Goal: Task Accomplishment & Management: Manage account settings

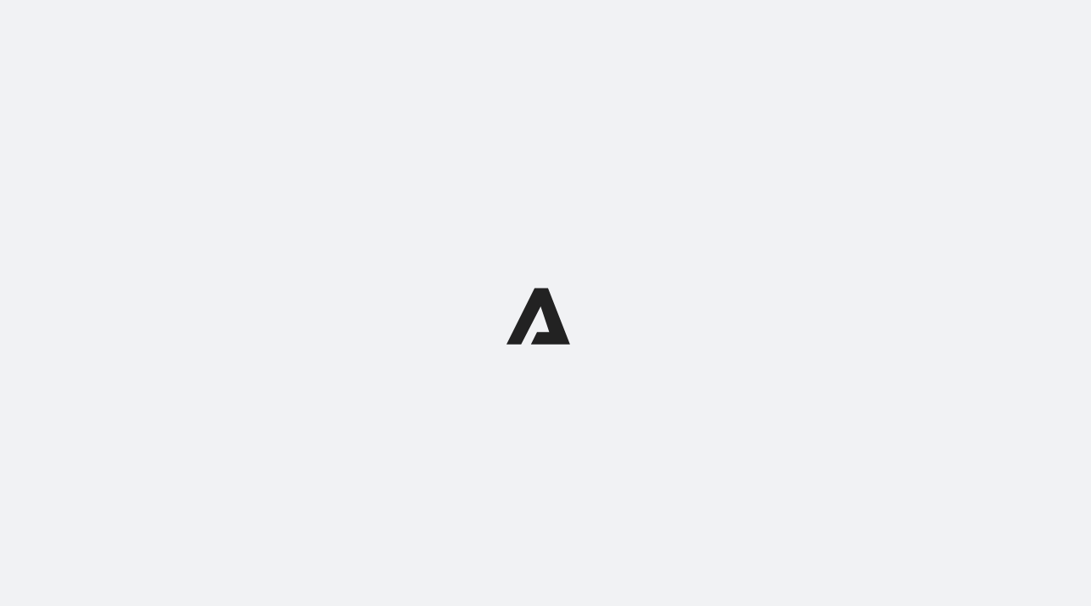
select select "subscriptionMessage"
select select "5"
select select "15"
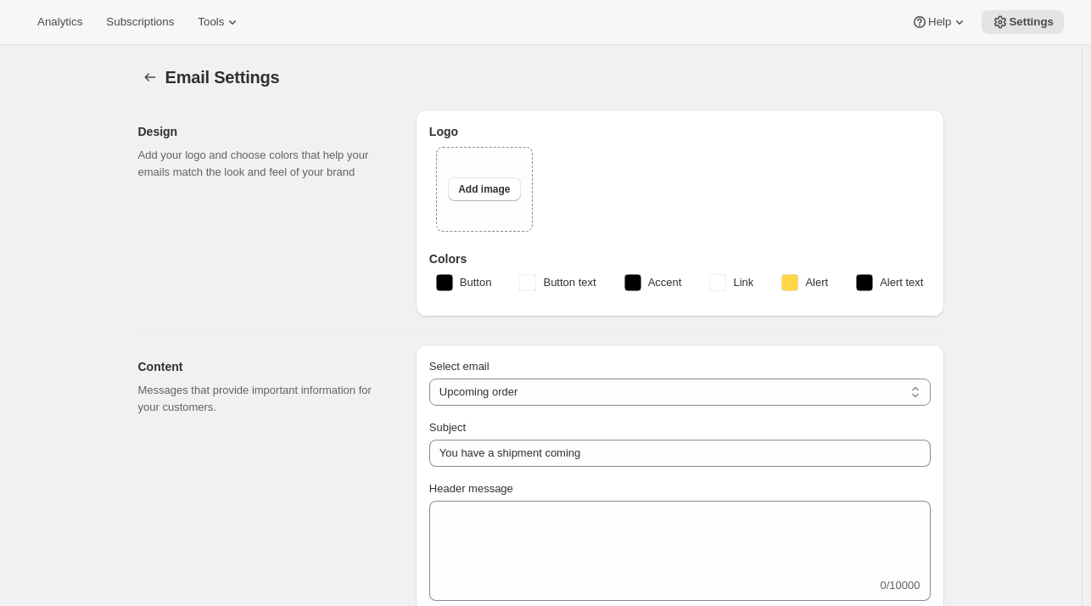
type input "Blind Enthusiasm Brewing Company"
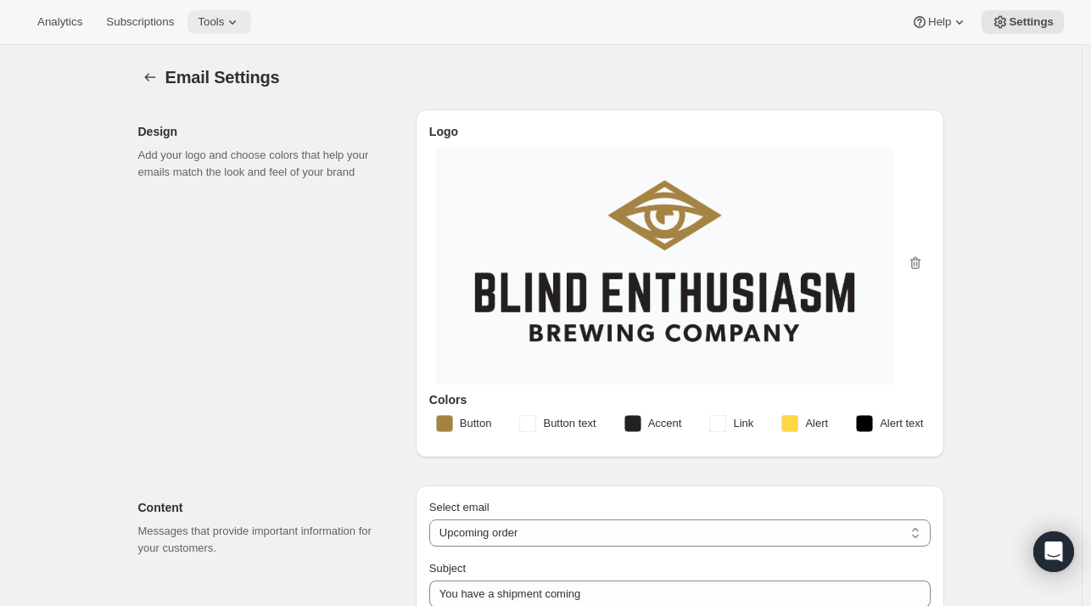
click at [214, 23] on span "Tools" at bounding box center [211, 22] width 26 height 14
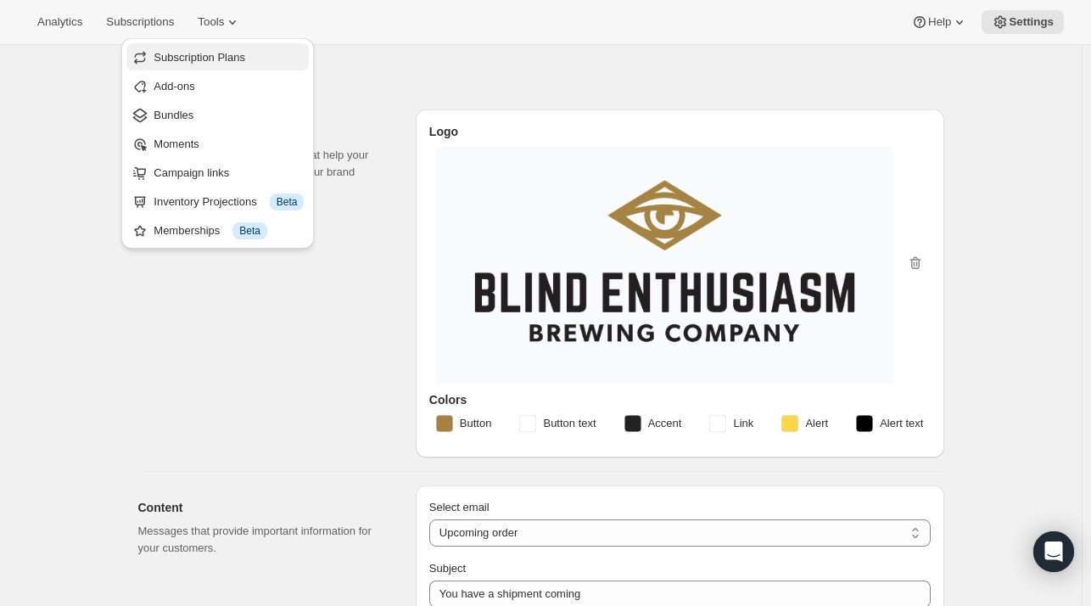
click at [207, 57] on span "Subscription Plans" at bounding box center [200, 57] width 92 height 13
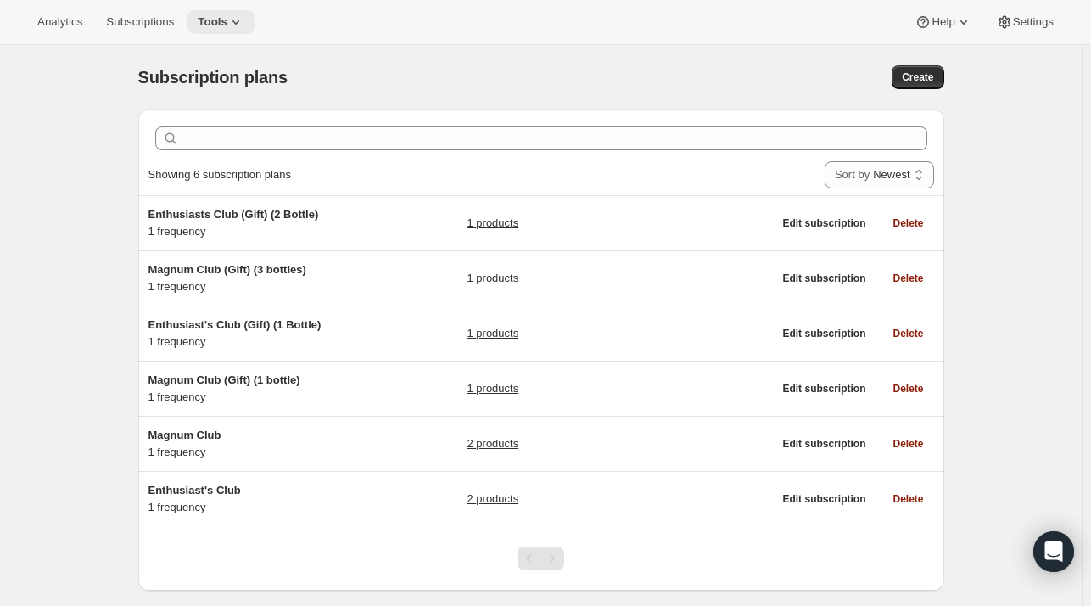
click at [227, 25] on icon at bounding box center [235, 22] width 17 height 17
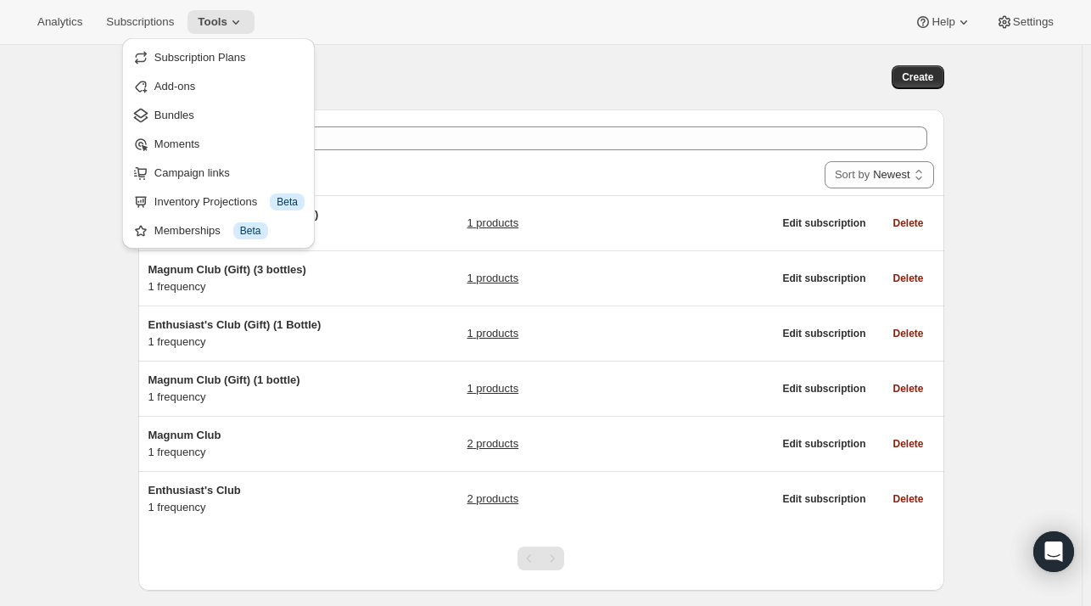
drag, startPoint x: 189, startPoint y: 58, endPoint x: 414, endPoint y: 82, distance: 226.1
click at [414, 82] on div "Analytics Subscriptions Tools Help Settings Skip to content Subscription plans.…" at bounding box center [545, 325] width 1091 height 651
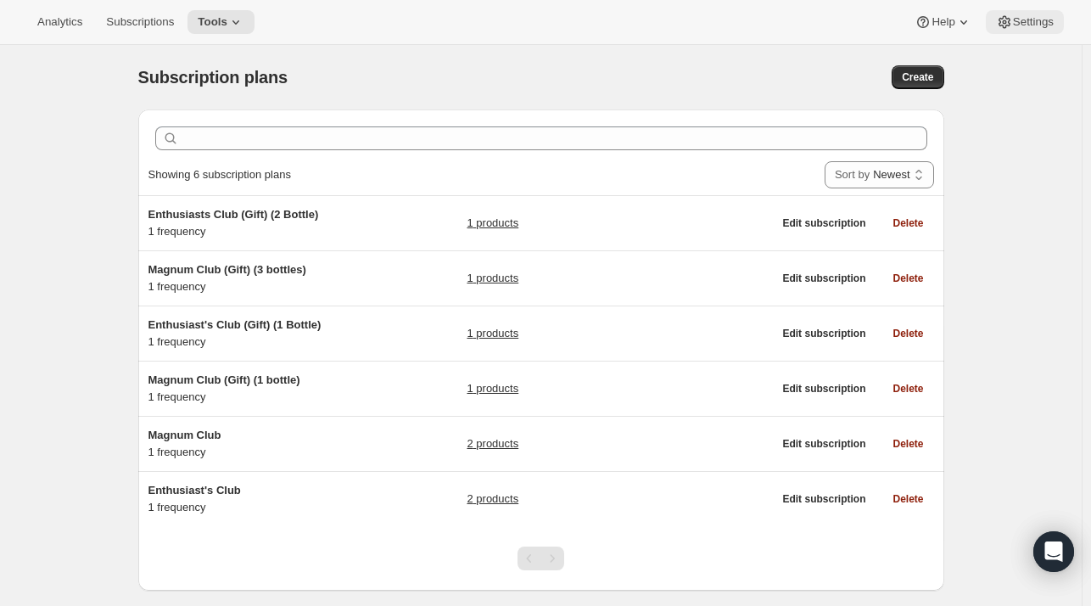
click at [1034, 17] on span "Settings" at bounding box center [1033, 22] width 41 height 14
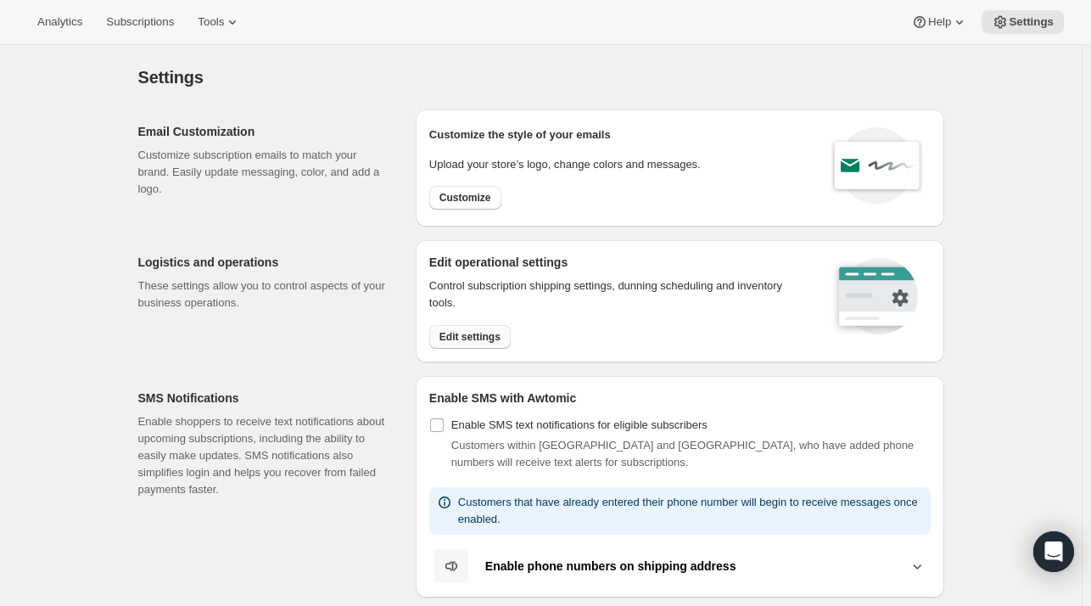
click at [487, 336] on span "Edit settings" at bounding box center [469, 337] width 61 height 14
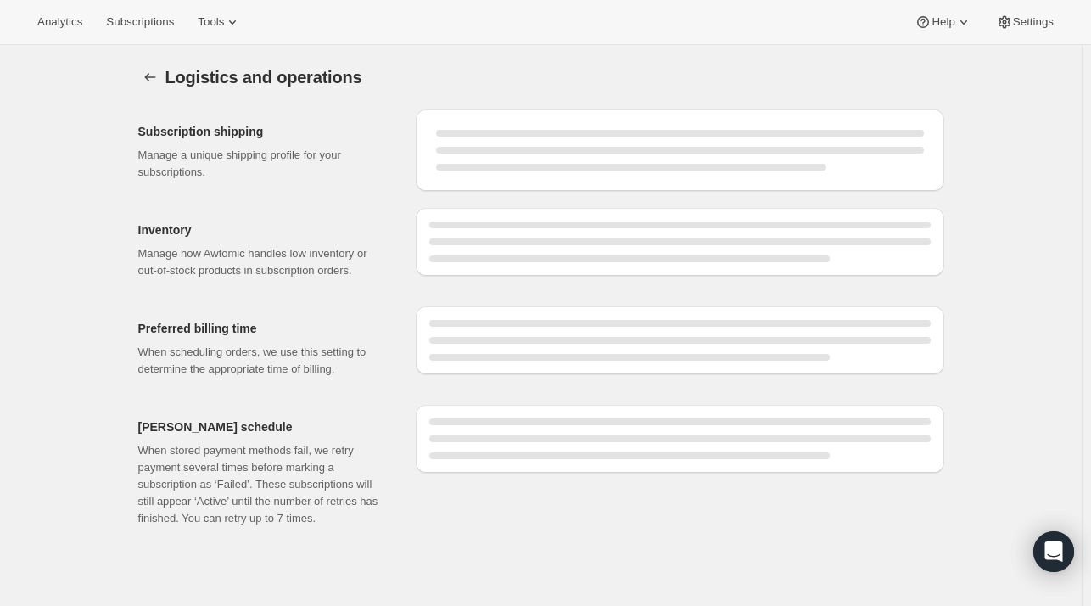
select select "DAY"
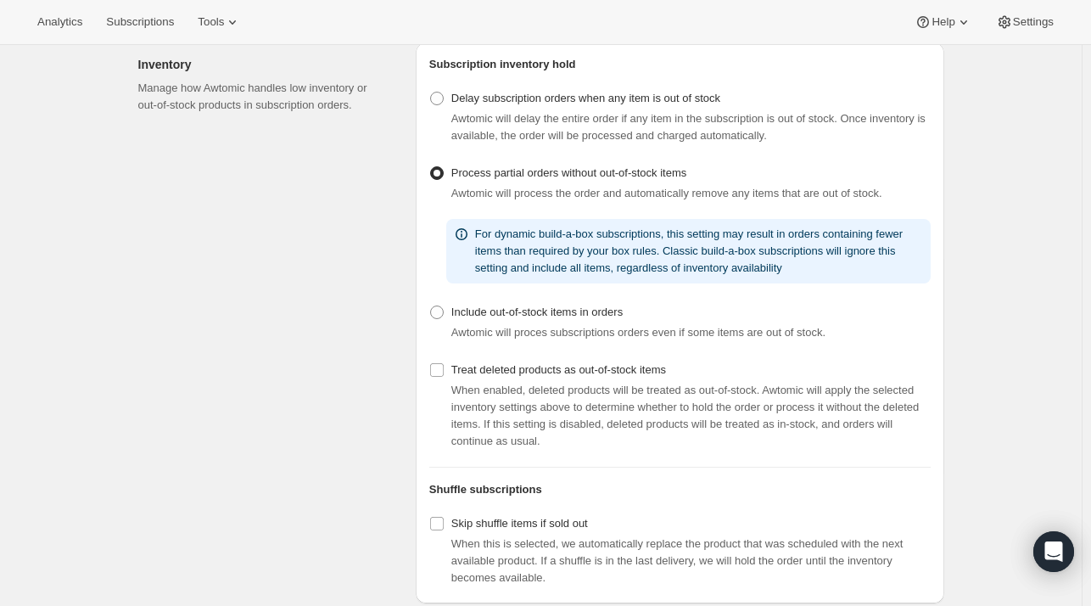
scroll to position [349, 0]
click at [572, 317] on span "Include out-of-stock items in orders" at bounding box center [536, 311] width 171 height 13
click at [431, 305] on input "Include out-of-stock items in orders" at bounding box center [430, 305] width 1 height 1
radio input "true"
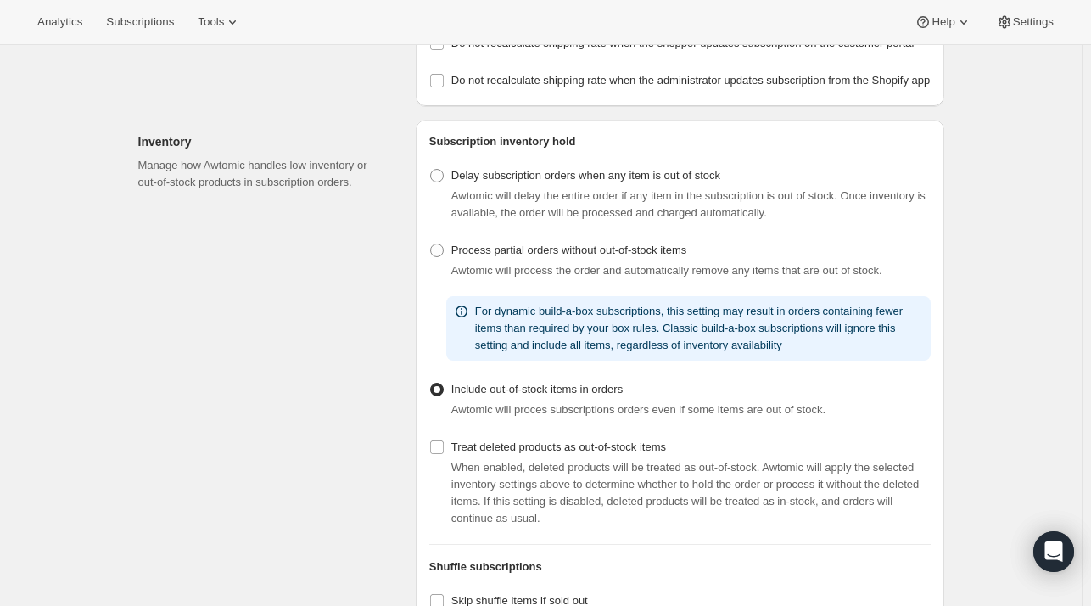
scroll to position [0, 0]
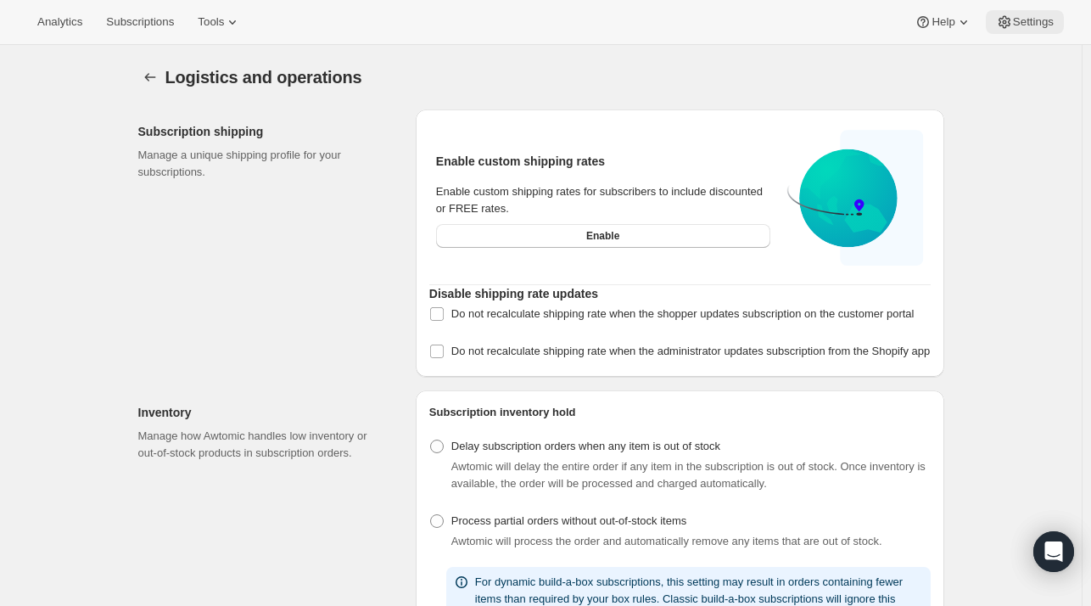
click at [1030, 30] on button "Settings" at bounding box center [1025, 22] width 78 height 24
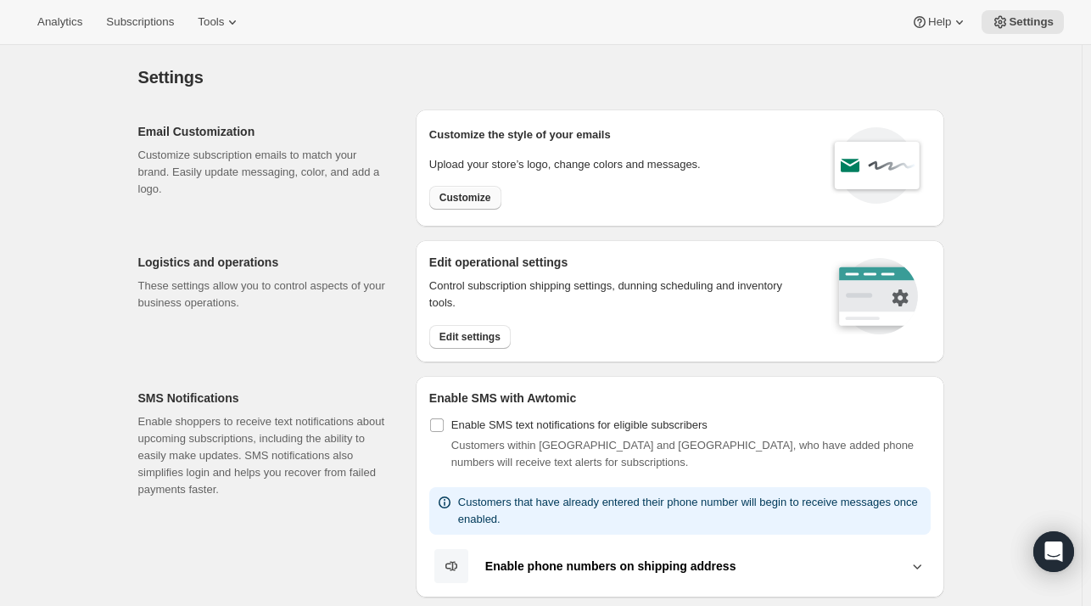
click at [464, 197] on span "Customize" at bounding box center [465, 198] width 52 height 14
select select "subscriptionMessage"
select select "5"
select select "15"
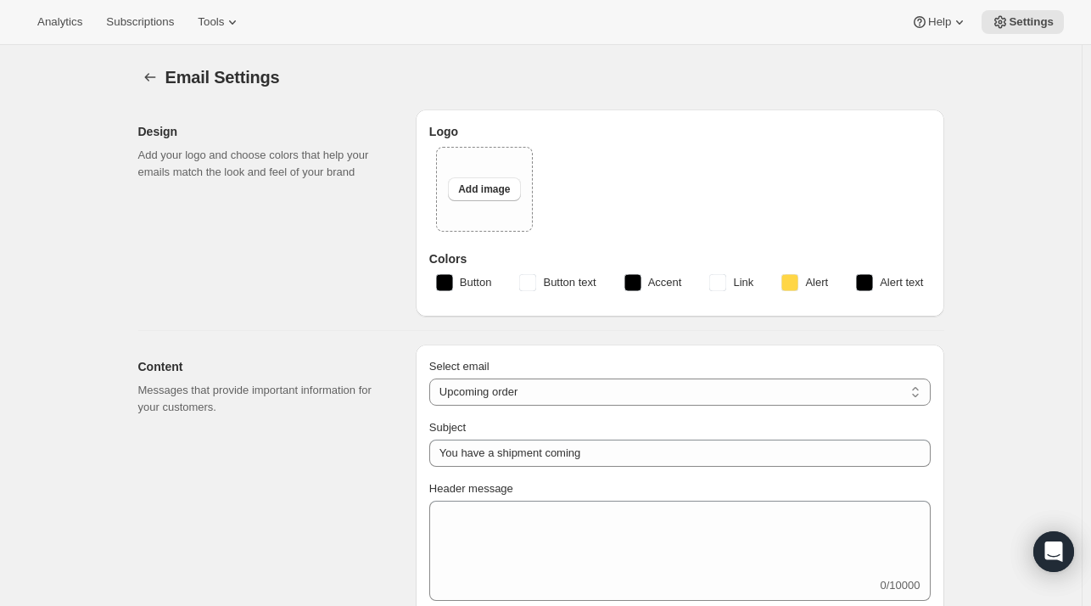
type input "Blind Enthusiasm Brewing Company"
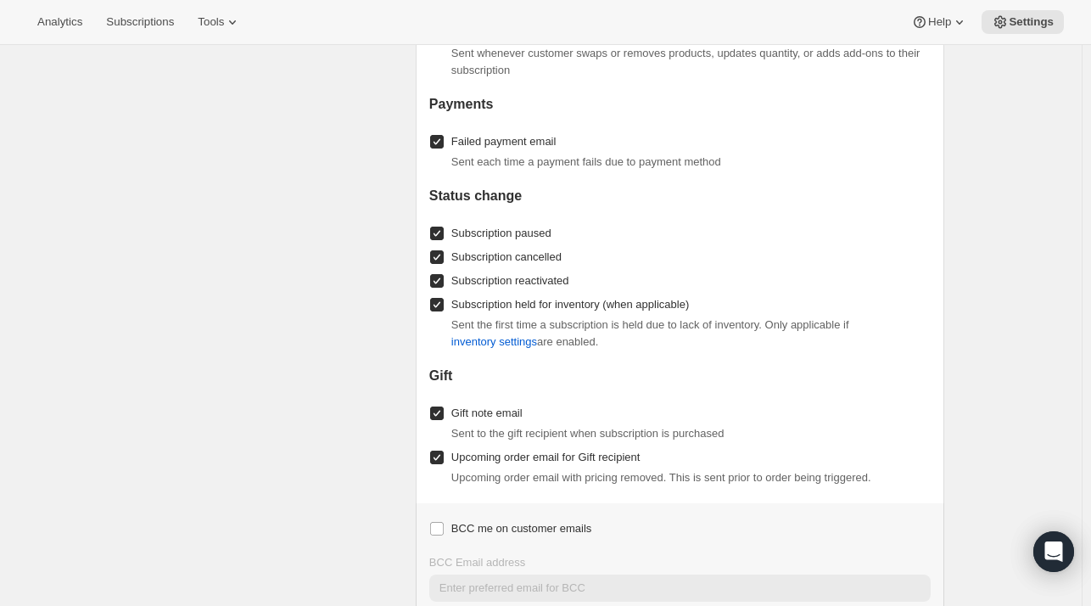
scroll to position [2118, 0]
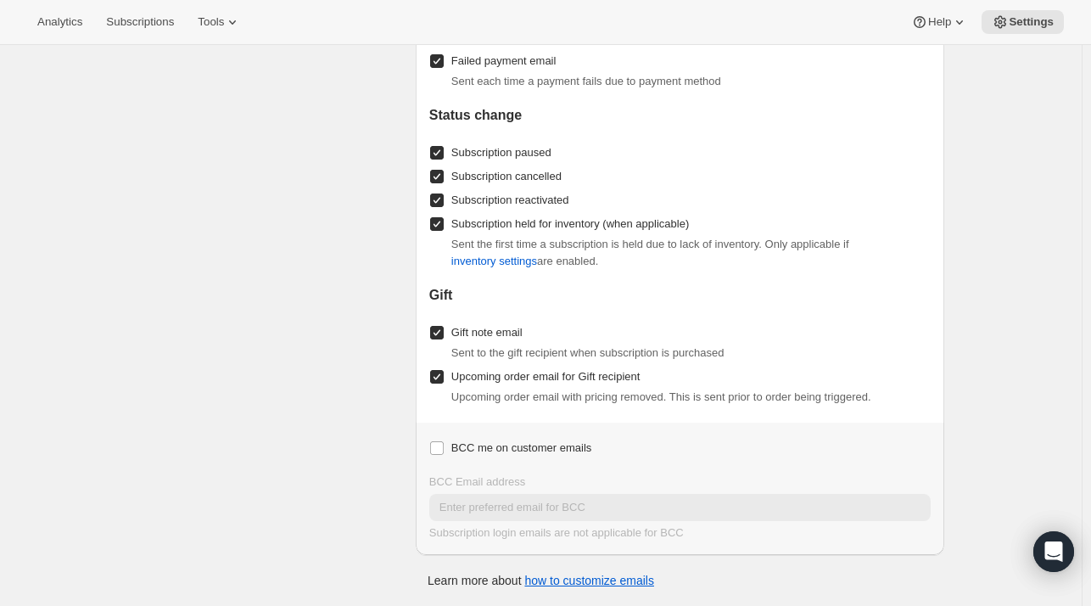
click at [887, 263] on div "Sent the first time a subscription is held due to lack of inventory. Only appli…" at bounding box center [690, 253] width 479 height 34
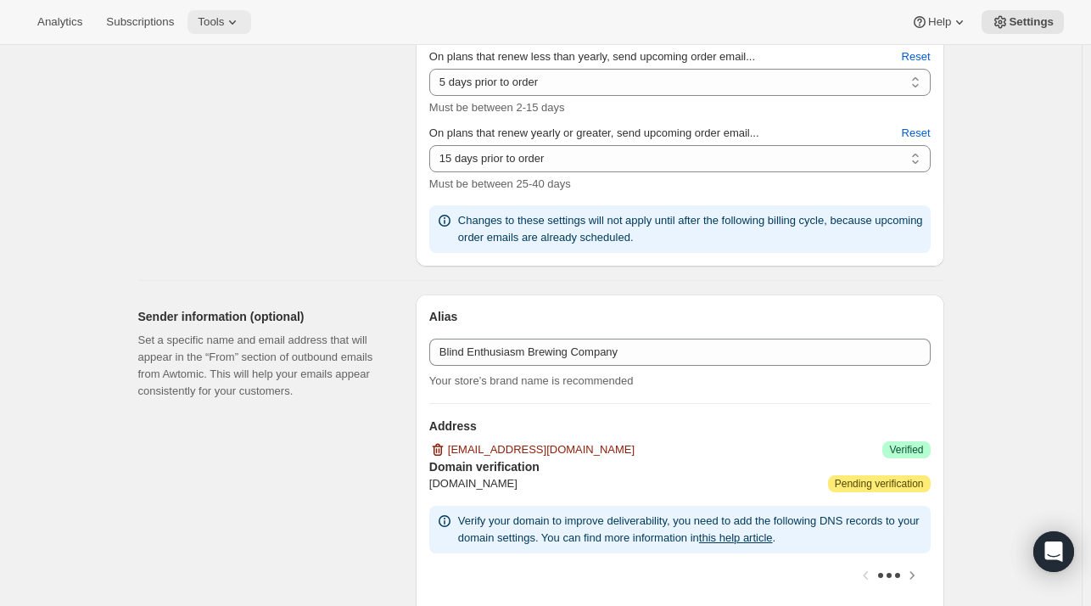
scroll to position [792, 0]
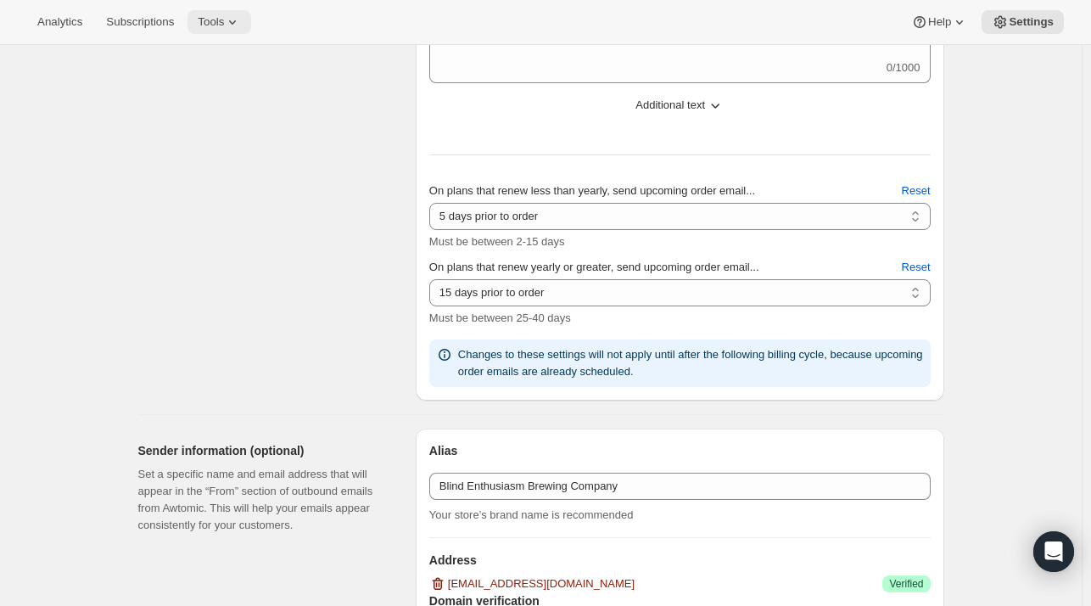
click at [207, 25] on span "Tools" at bounding box center [211, 22] width 26 height 14
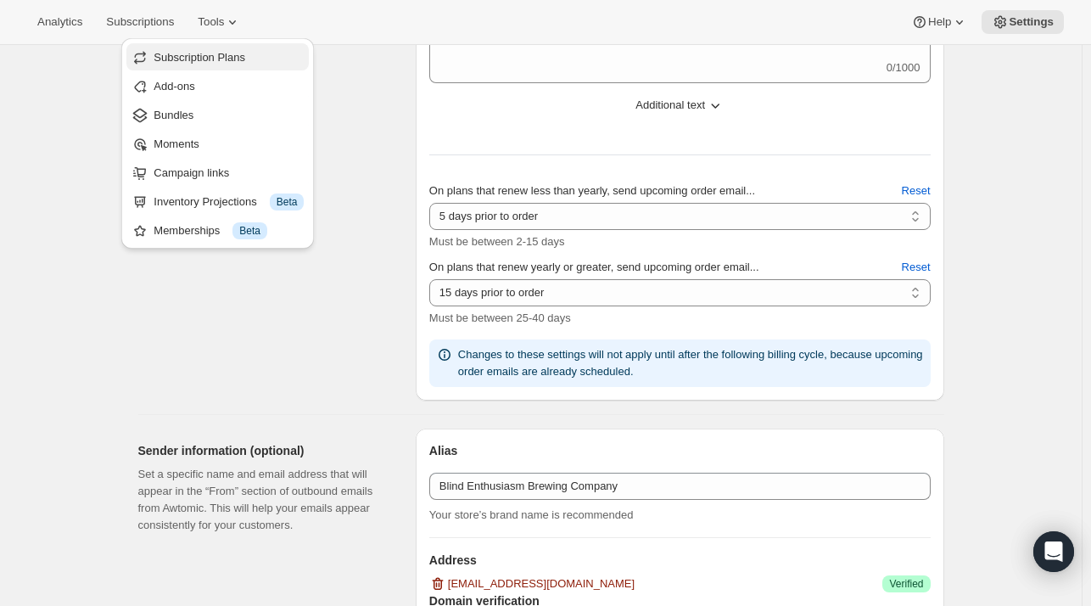
click at [210, 64] on span "Subscription Plans" at bounding box center [229, 57] width 150 height 17
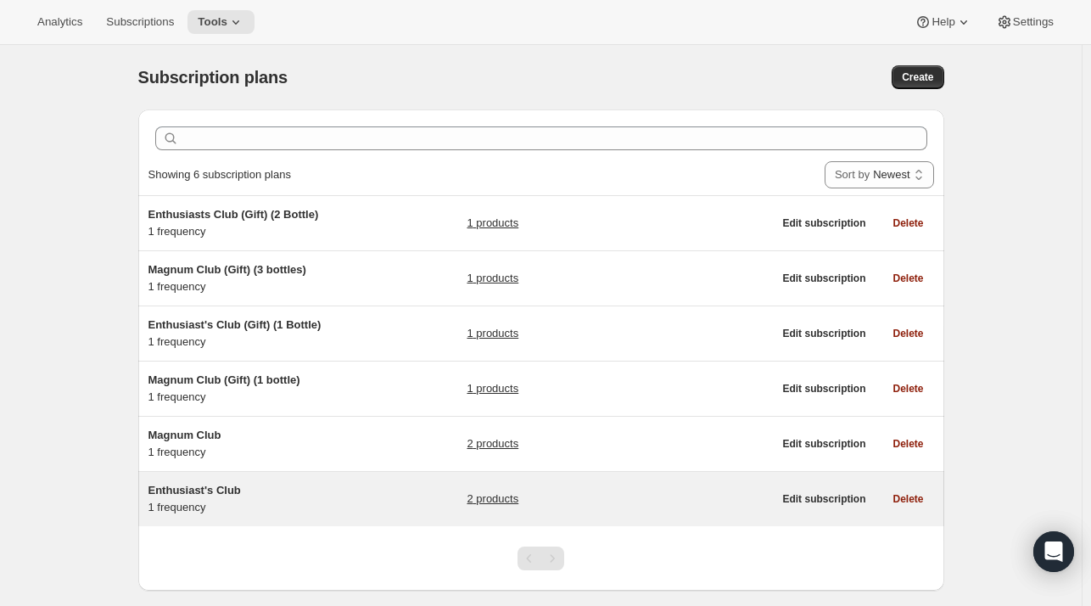
click at [218, 495] on span "Enthusiast's Club" at bounding box center [194, 490] width 92 height 13
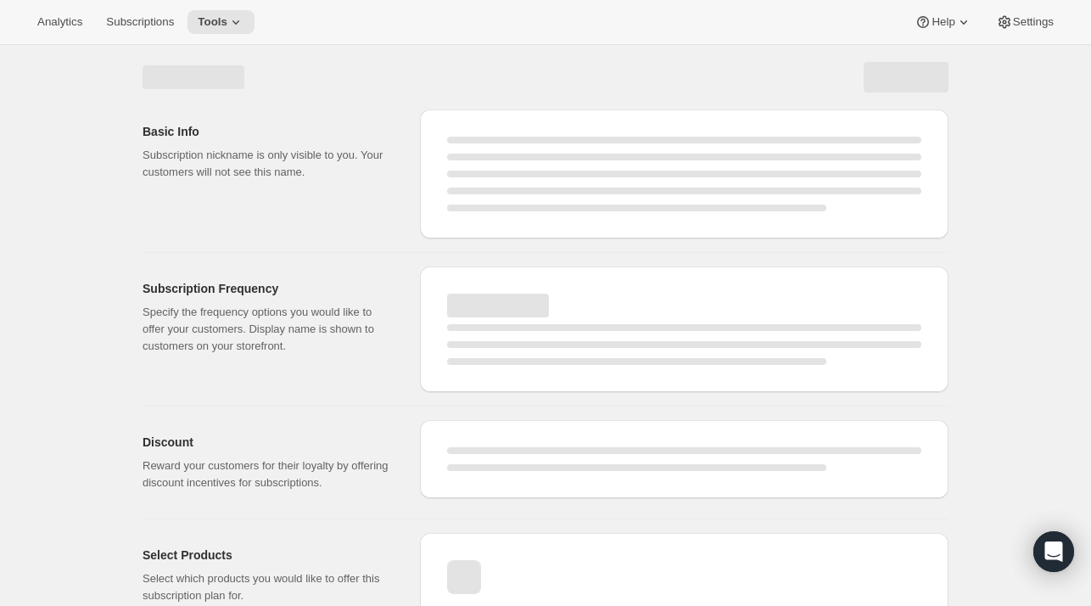
select select "WEEK"
select select "MONTH"
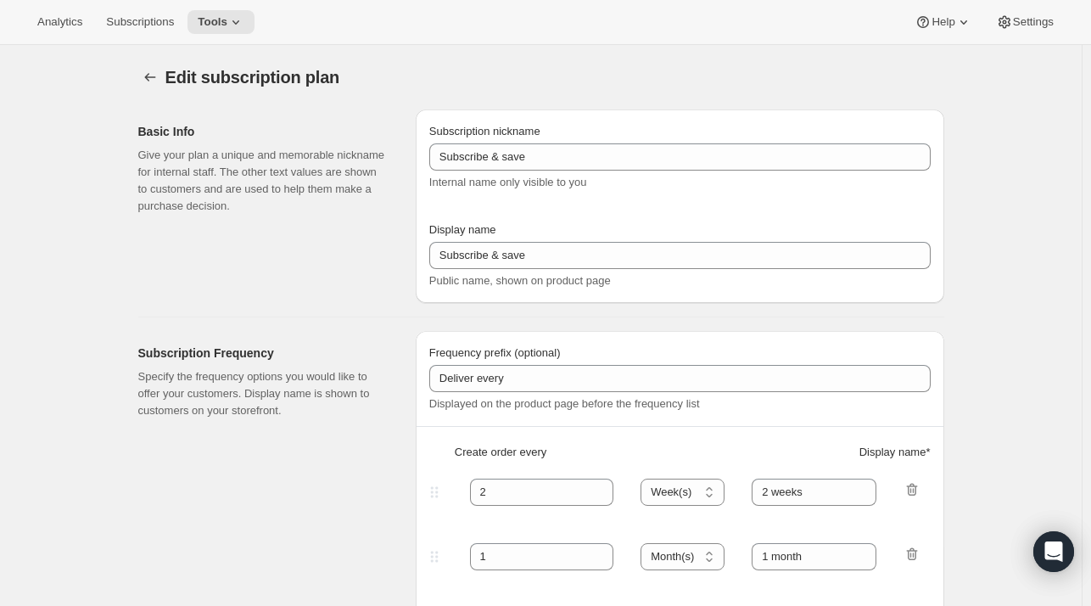
type input "Enthusiast's Club"
type input "3"
select select "MONTH"
type input "Quarterly Delivery"
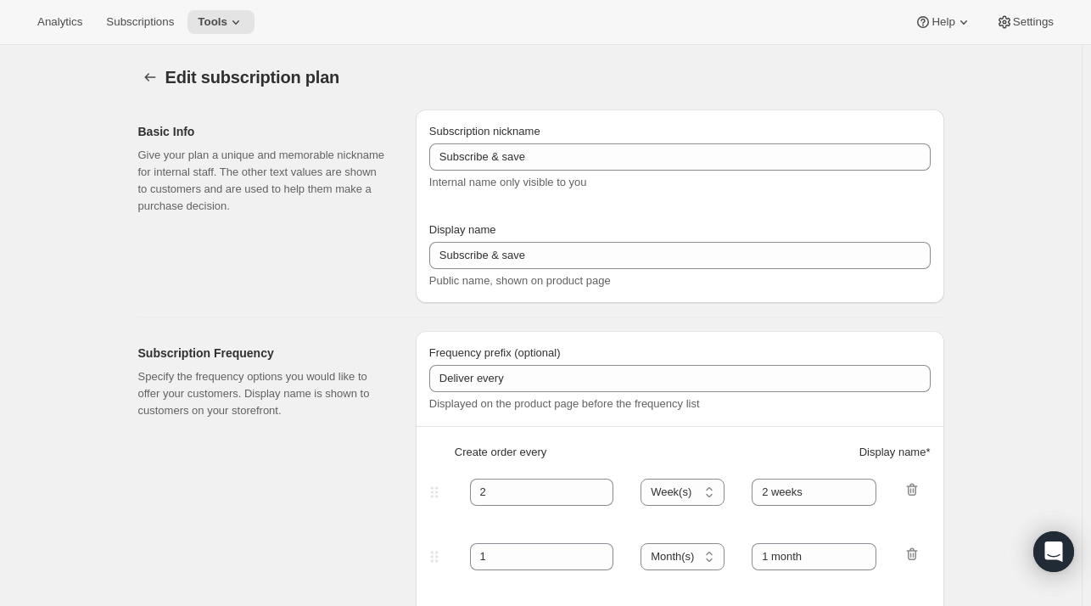
checkbox input "true"
select select "YEARDAY"
select select "10"
select select "6"
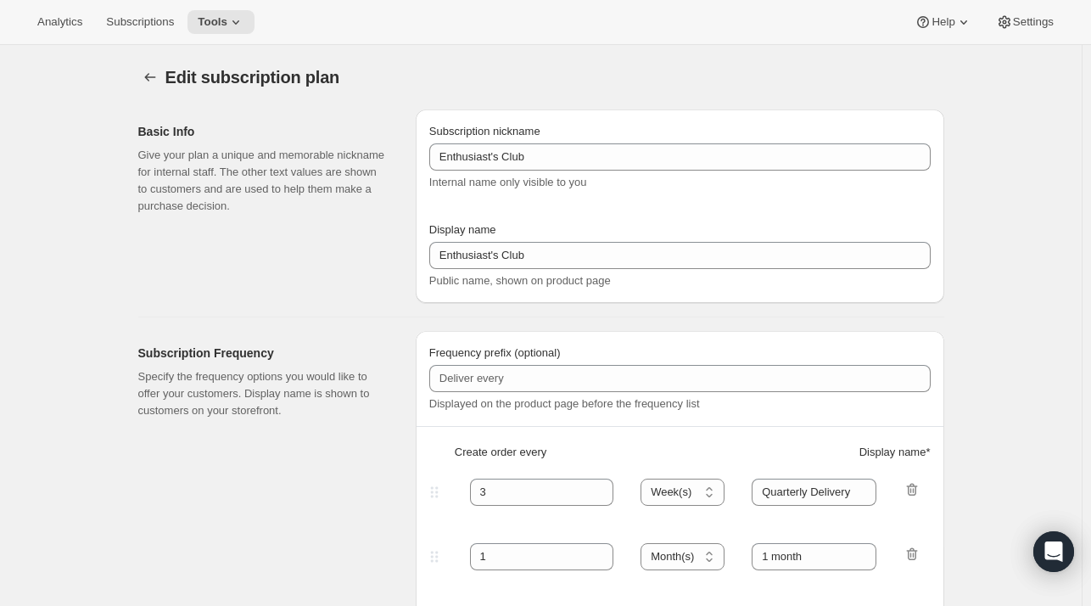
select select "4"
select select "6"
select select "7"
select select "6"
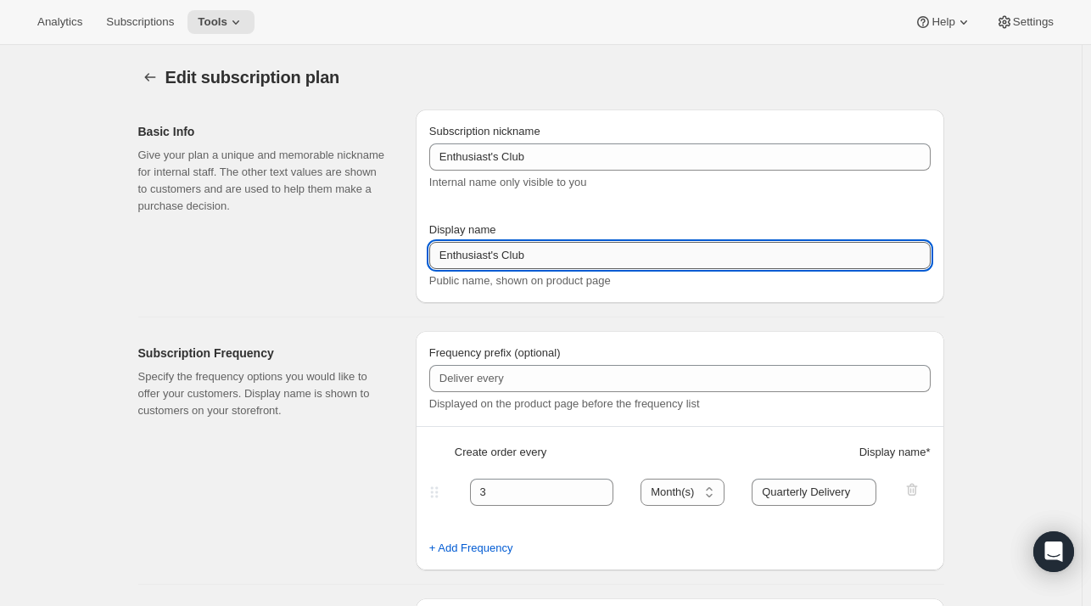
click at [494, 254] on input "Enthusiast's Club" at bounding box center [679, 255] width 501 height 27
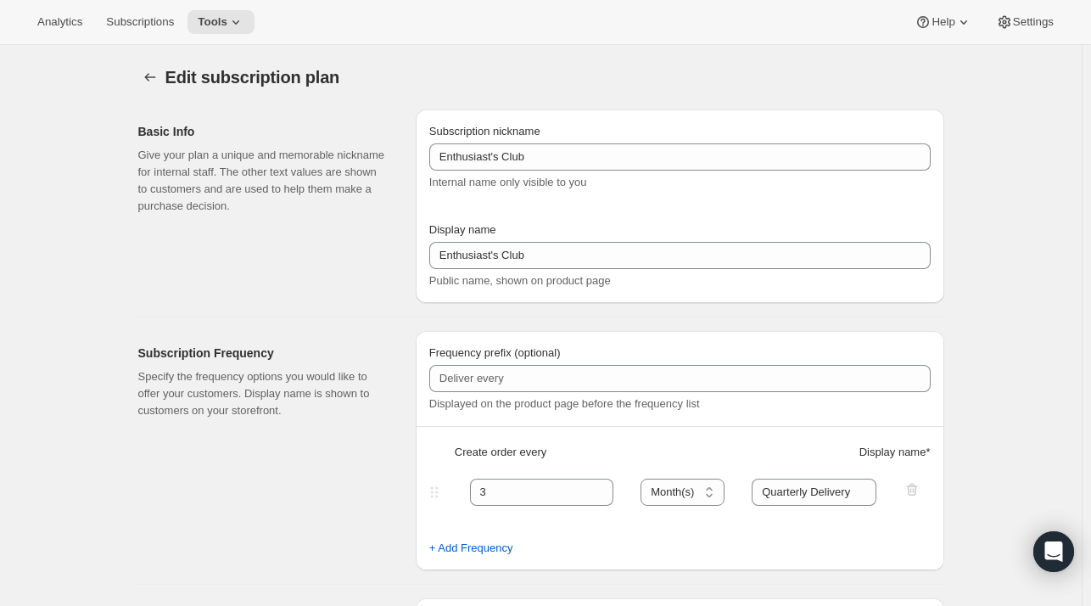
click at [590, 209] on div "Subscription nickname Enthusiast's Club Internal name only visible to you Displ…" at bounding box center [679, 206] width 501 height 166
click at [59, 30] on button "Analytics" at bounding box center [59, 22] width 65 height 24
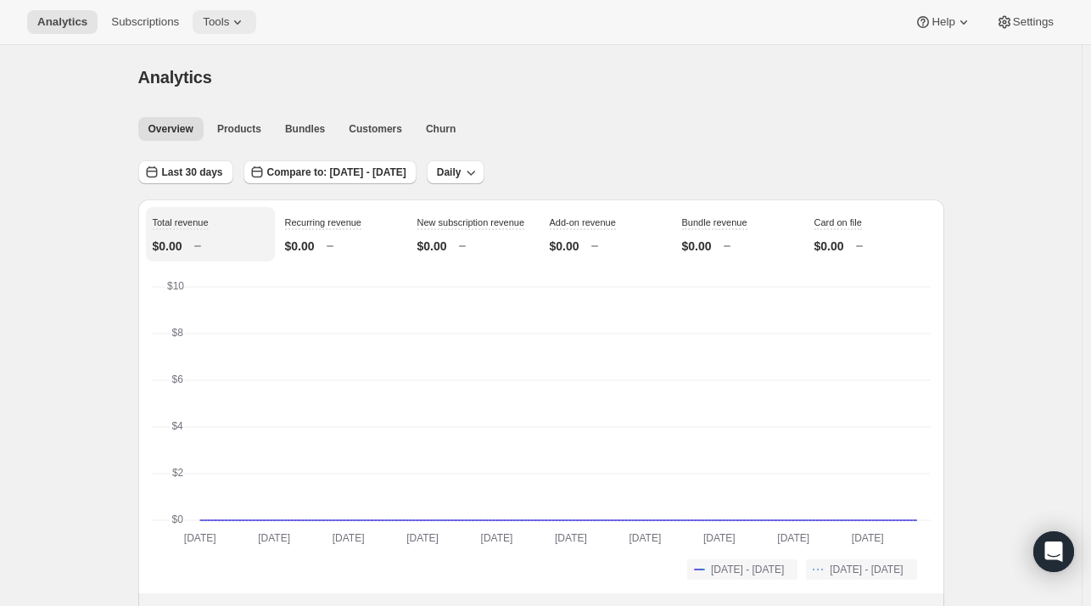
click at [204, 26] on span "Tools" at bounding box center [216, 22] width 26 height 14
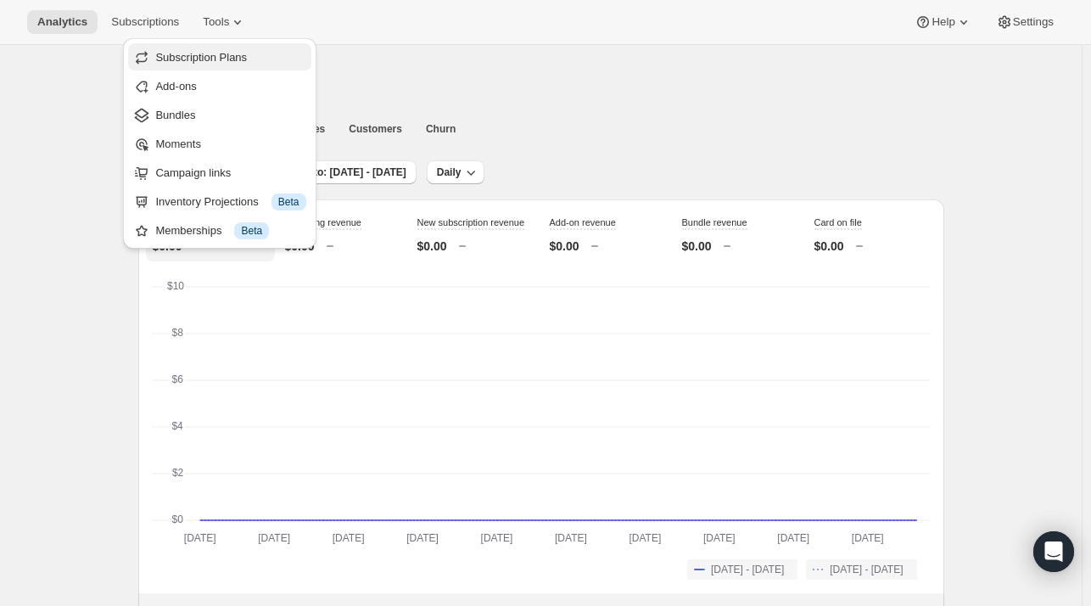
click at [226, 61] on span "Subscription Plans" at bounding box center [201, 57] width 92 height 13
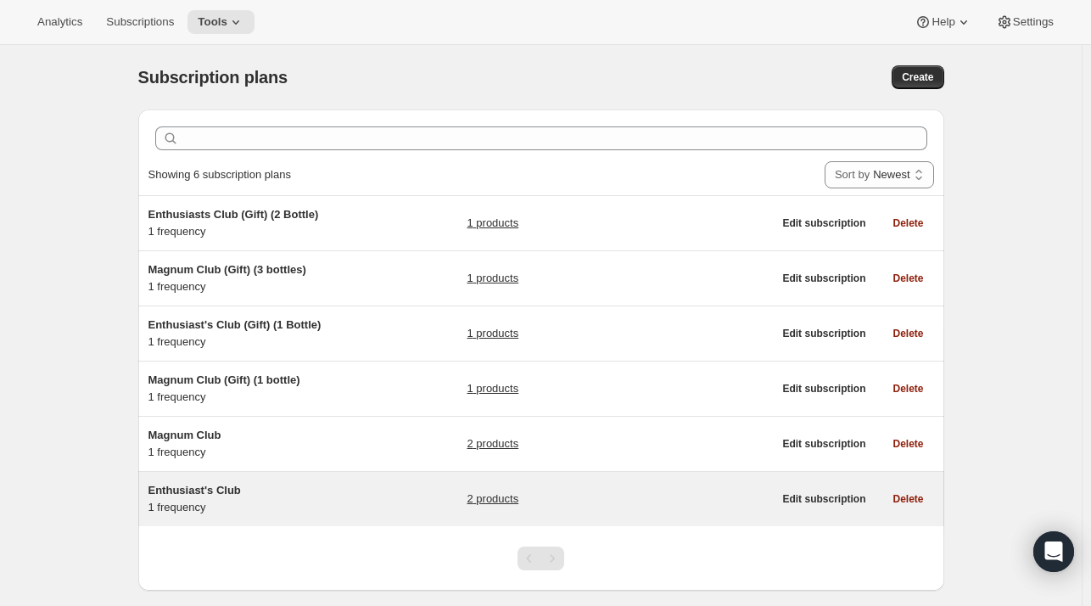
click at [200, 484] on span "Enthusiast's Club" at bounding box center [194, 490] width 92 height 13
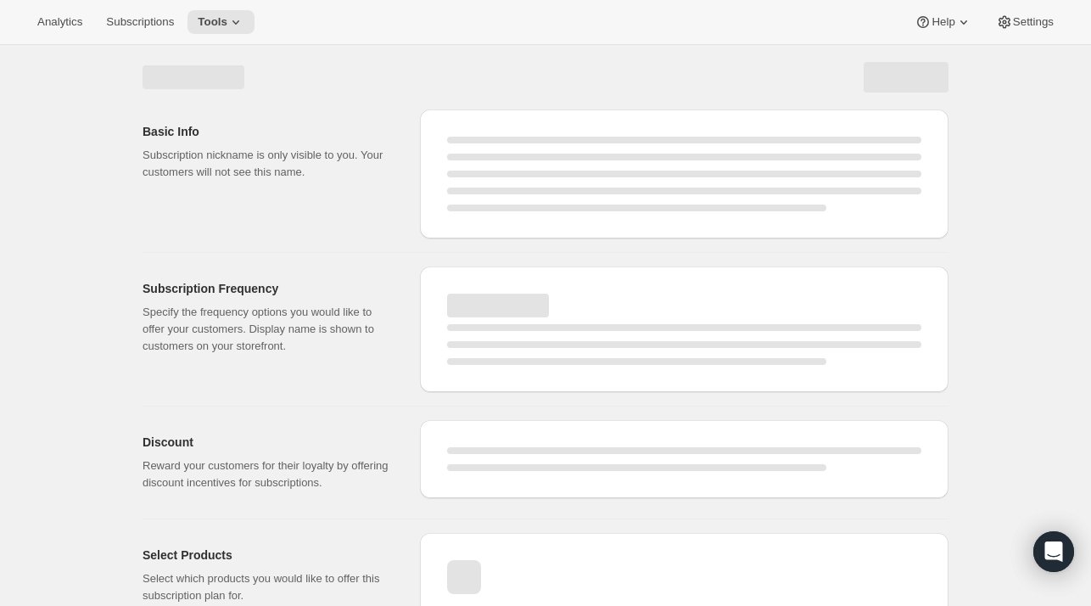
select select "WEEK"
select select "MONTH"
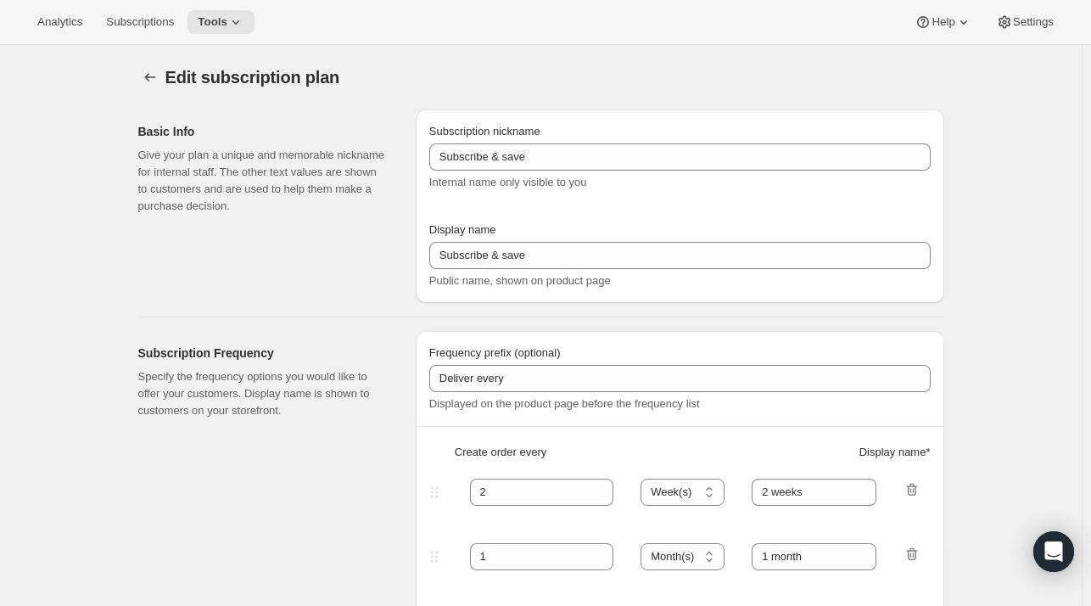
scroll to position [424, 0]
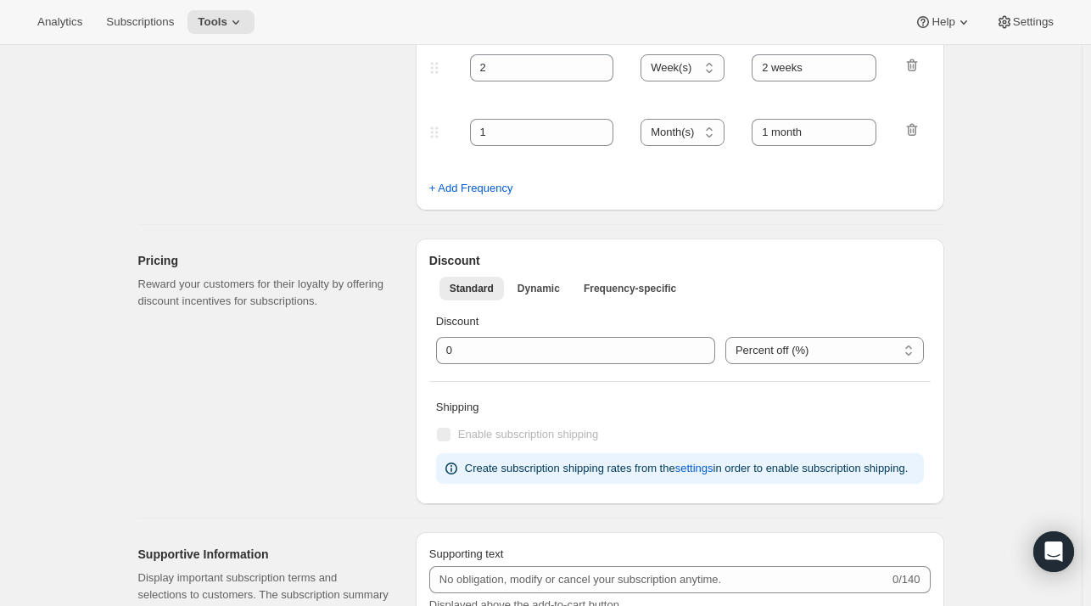
select select "YEARDAY"
select select "10"
select select "6"
select select "4"
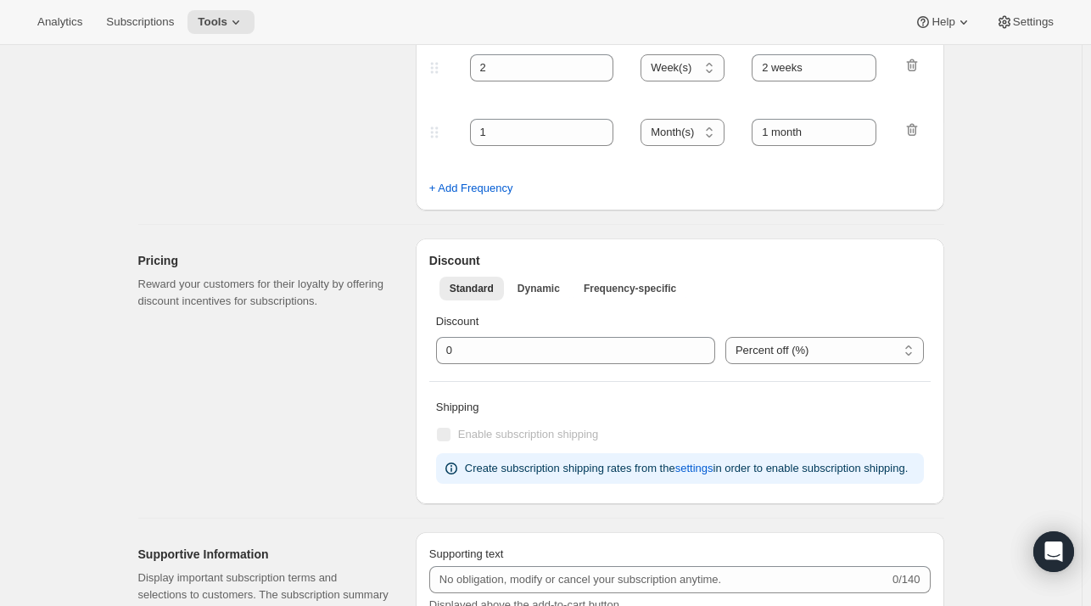
select select "6"
select select "7"
select select "6"
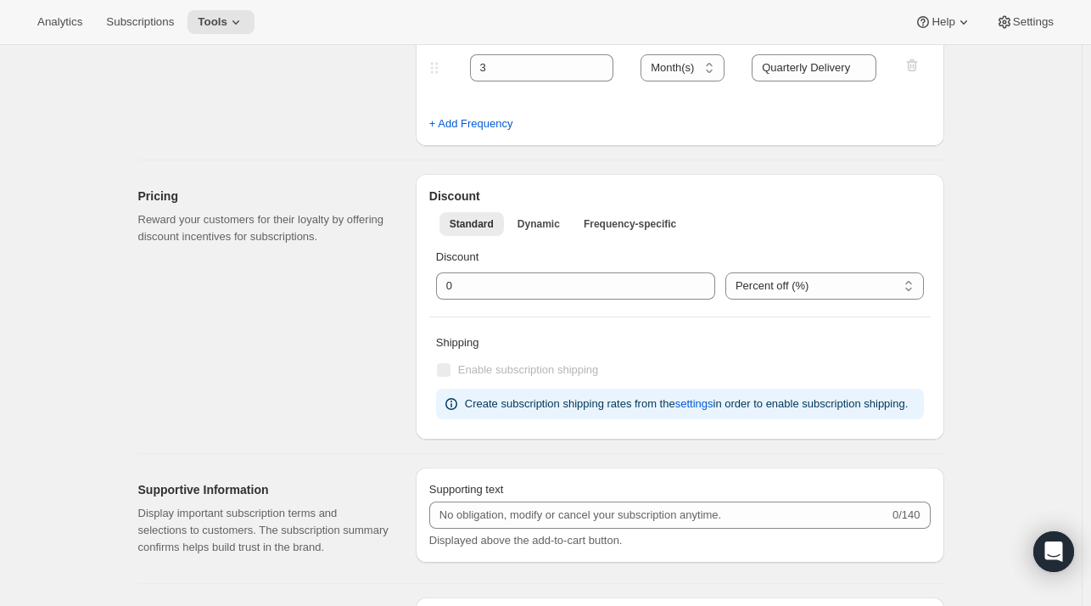
type input "Enthusiast's Club"
type input "3"
select select "MONTH"
type input "Quarterly Delivery"
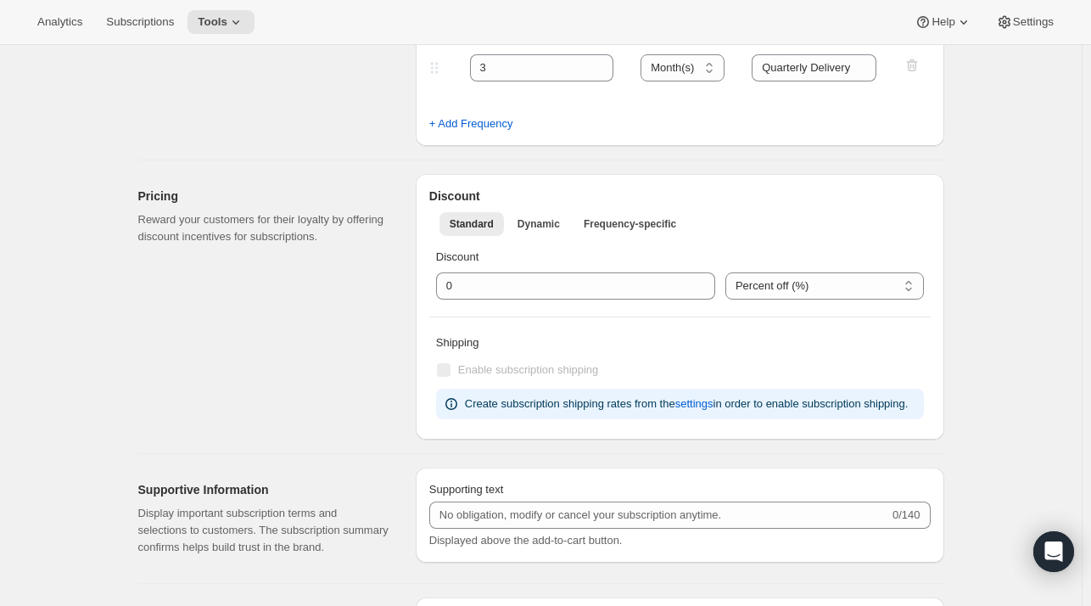
checkbox input "true"
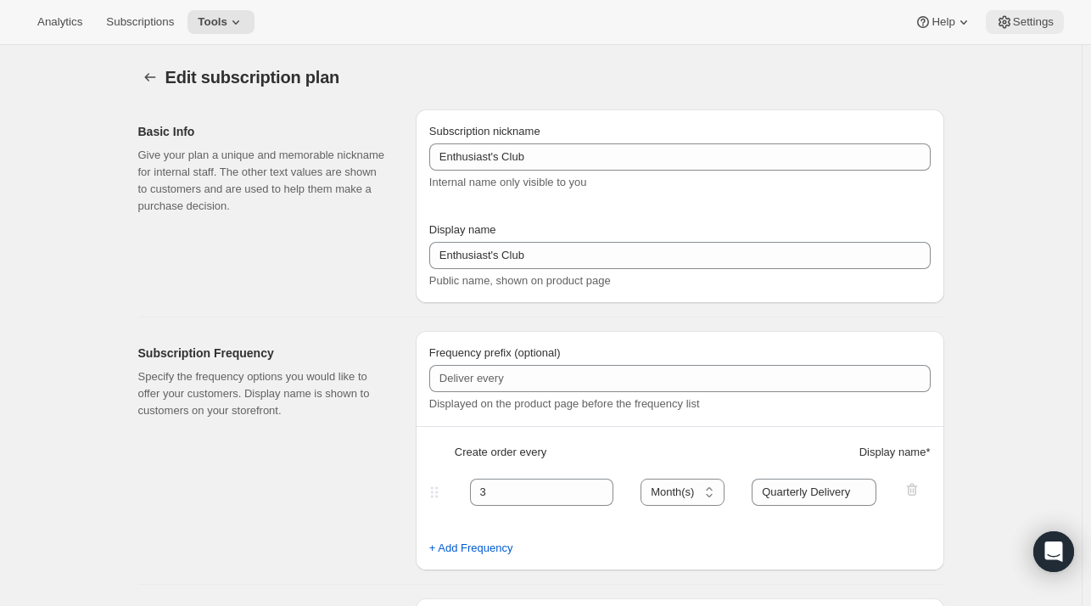
click at [1002, 21] on icon at bounding box center [1004, 22] width 17 height 17
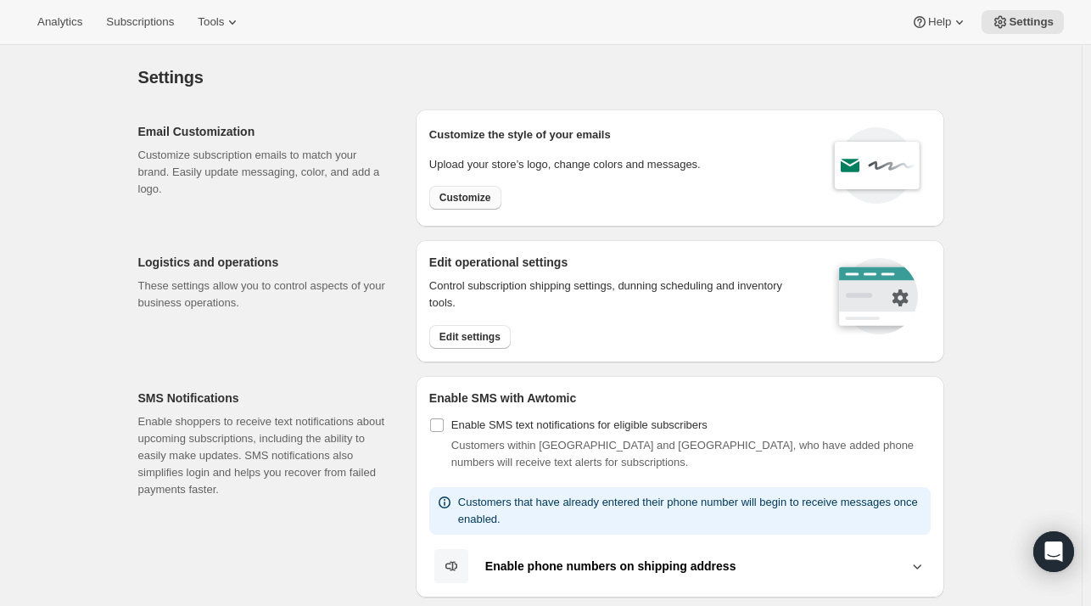
click at [468, 192] on span "Customize" at bounding box center [465, 198] width 52 height 14
select select "subscriptionMessage"
select select "5"
select select "15"
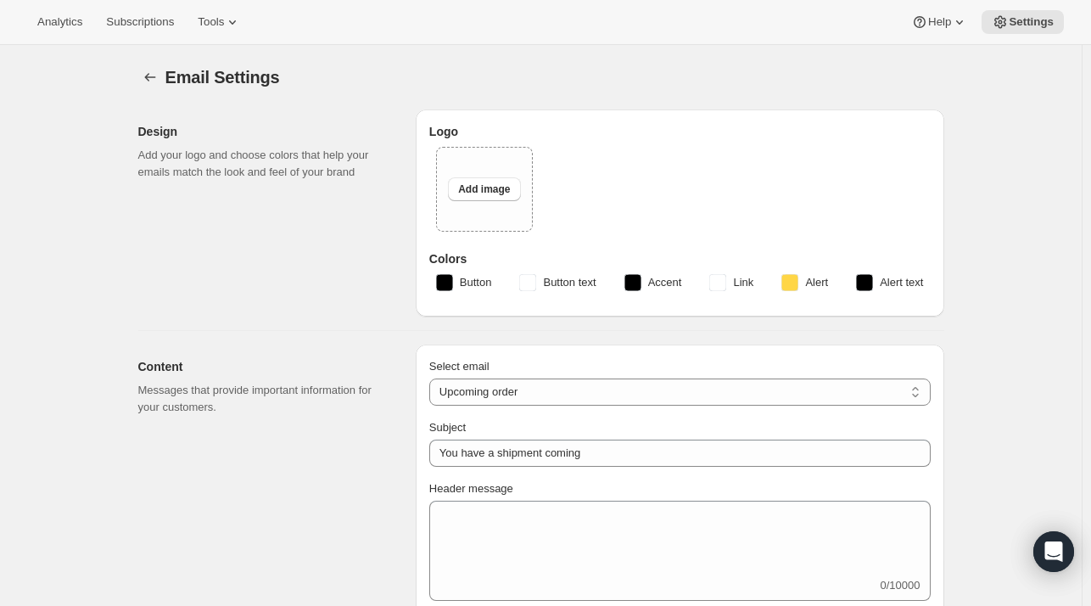
type input "Blind Enthusiasm Brewing Company"
select select "subscriptionMessage"
select select "5"
select select "15"
type input "Blind Enthusiasm Brewing Company"
